Goal: Task Accomplishment & Management: Manage account settings

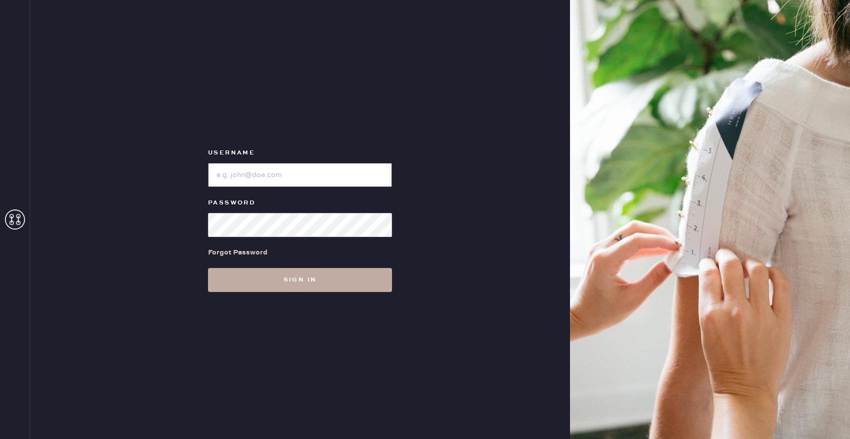
type input "reformationbellevue"
click at [269, 273] on button "Sign in" at bounding box center [300, 280] width 184 height 24
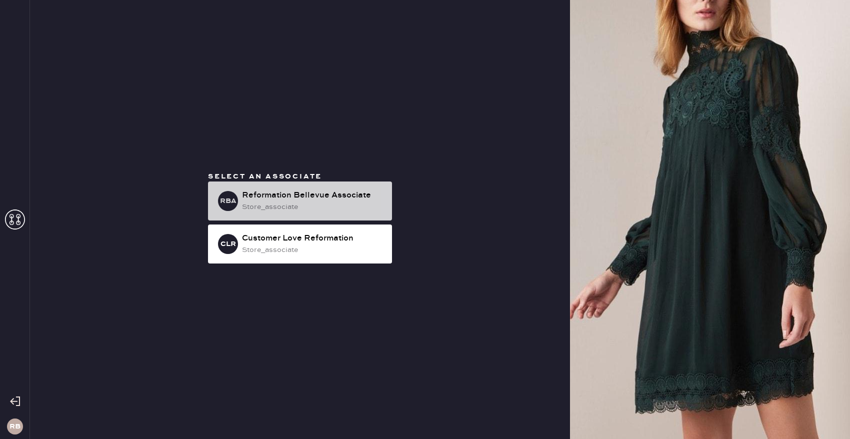
click at [315, 200] on div "Reformation Bellevue Associate" at bounding box center [313, 196] width 142 height 12
